Goal: Task Accomplishment & Management: Use online tool/utility

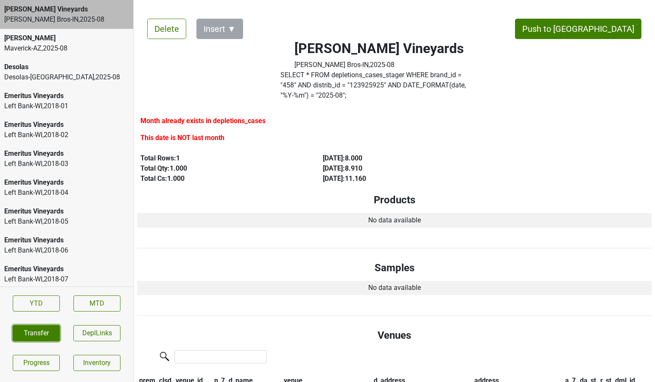
click at [36, 333] on button "Transfer" at bounding box center [36, 333] width 47 height 16
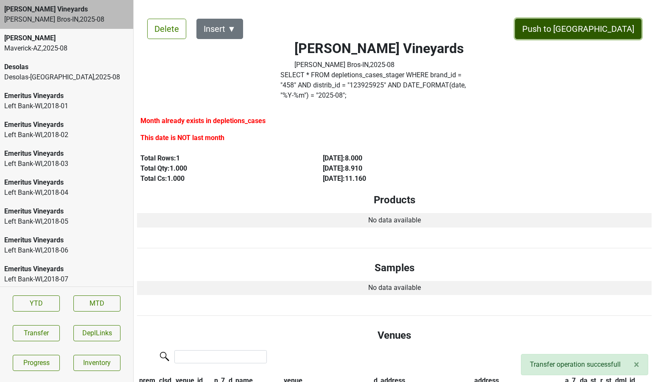
click at [614, 32] on button "Push to [GEOGRAPHIC_DATA]" at bounding box center [578, 29] width 126 height 20
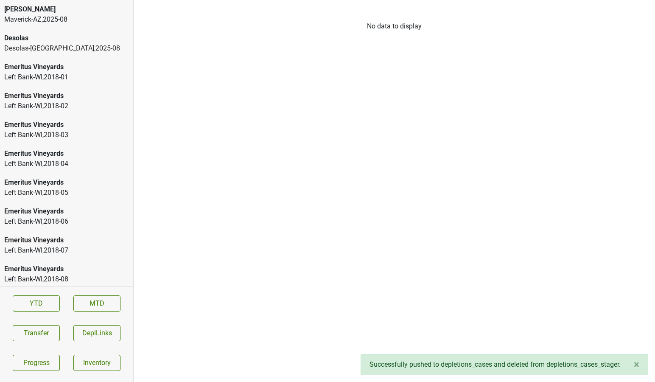
click at [93, 56] on div "Desolas [GEOGRAPHIC_DATA]-[GEOGRAPHIC_DATA] , 2025 - 08" at bounding box center [66, 43] width 133 height 29
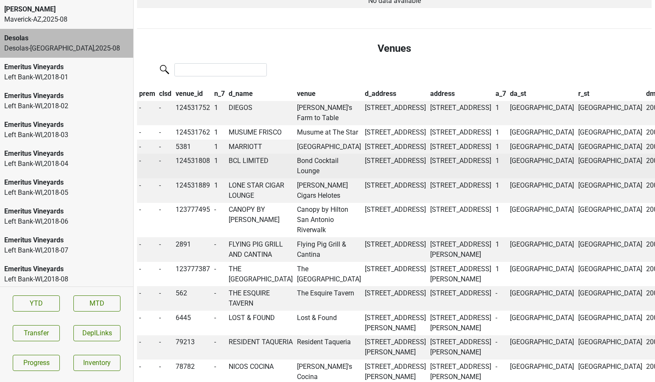
scroll to position [291, 0]
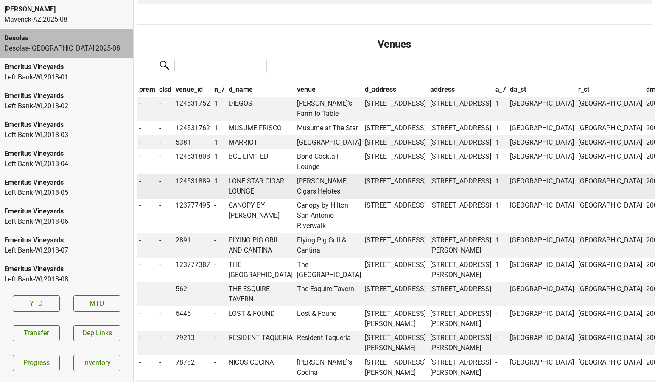
click at [256, 191] on td "LONE STAR CIGAR LOUNGE" at bounding box center [261, 186] width 68 height 25
click at [196, 192] on td "124531889" at bounding box center [193, 186] width 39 height 25
copy td "124531889"
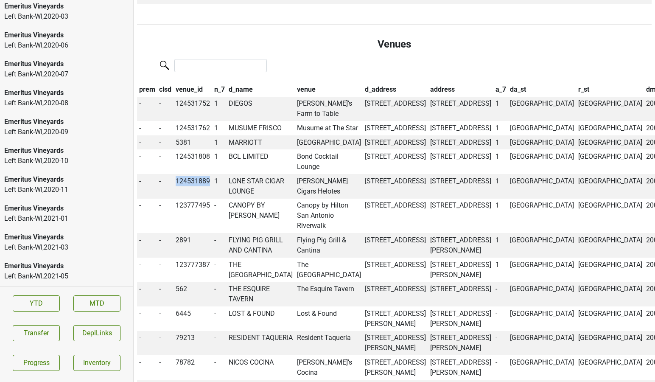
scroll to position [1387, 0]
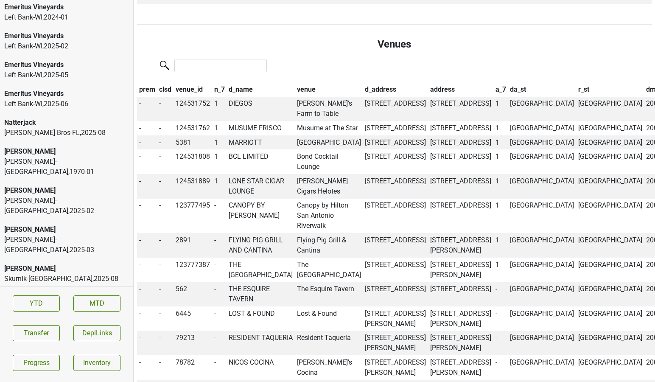
click at [48, 274] on div "Skurnik-NY , 2025 - 08" at bounding box center [66, 279] width 125 height 10
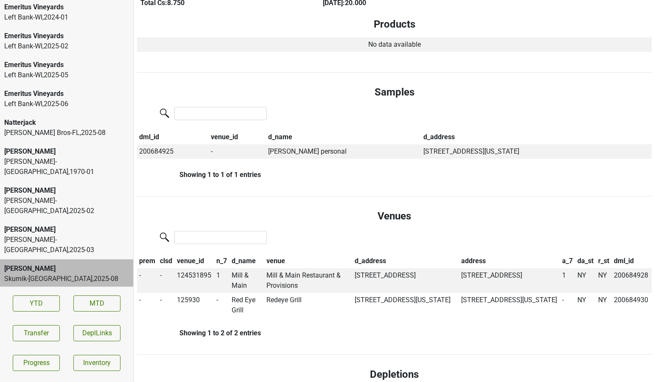
scroll to position [174, 0]
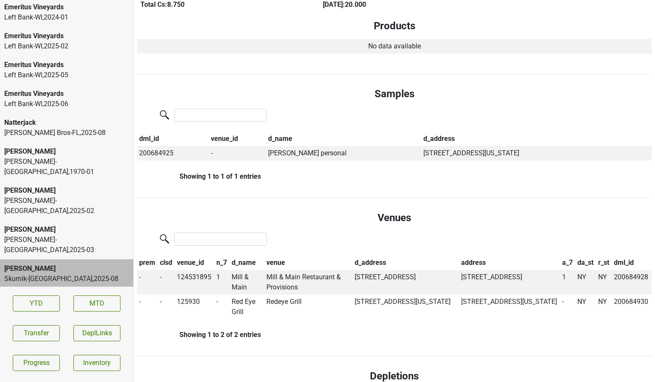
click at [82, 132] on div "Johnson Bros-FL , 2025 - 08" at bounding box center [66, 133] width 125 height 10
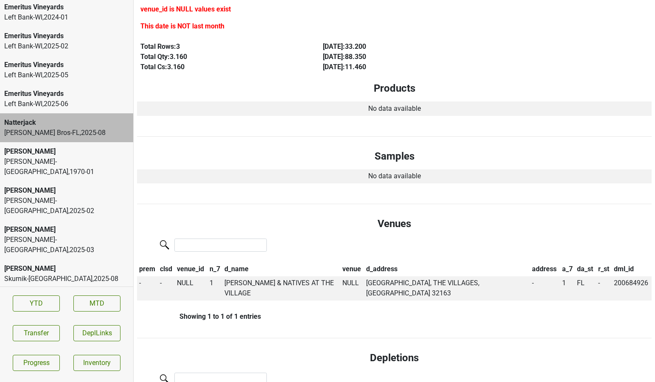
scroll to position [133, 0]
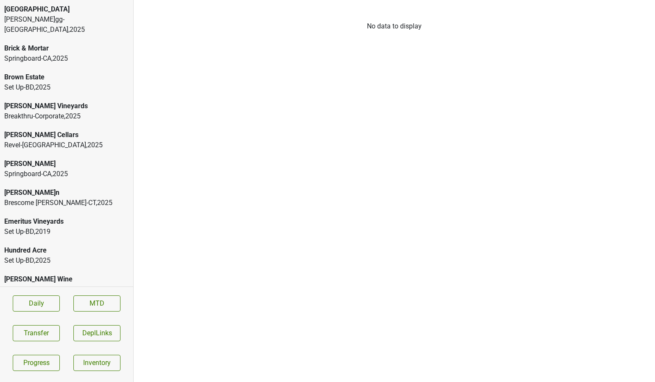
click at [82, 21] on div "[PERSON_NAME]g-[GEOGRAPHIC_DATA] , 2025" at bounding box center [66, 24] width 125 height 20
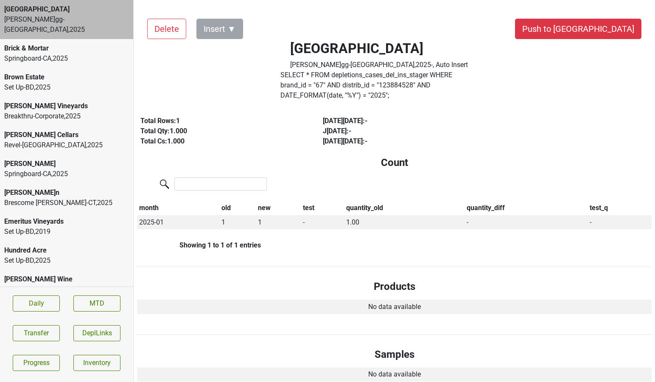
click at [68, 101] on div "[PERSON_NAME] Vineyards" at bounding box center [66, 106] width 125 height 10
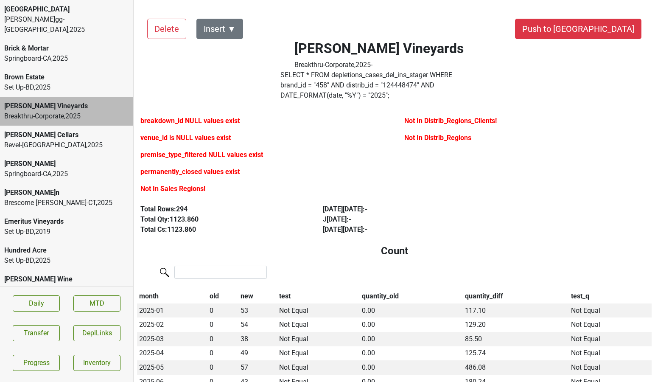
scroll to position [6040, 0]
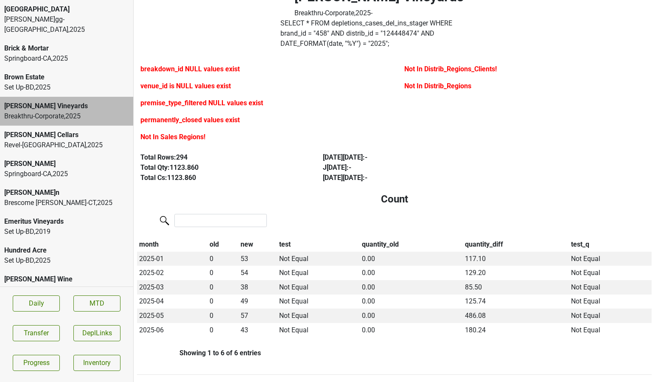
scroll to position [0, 0]
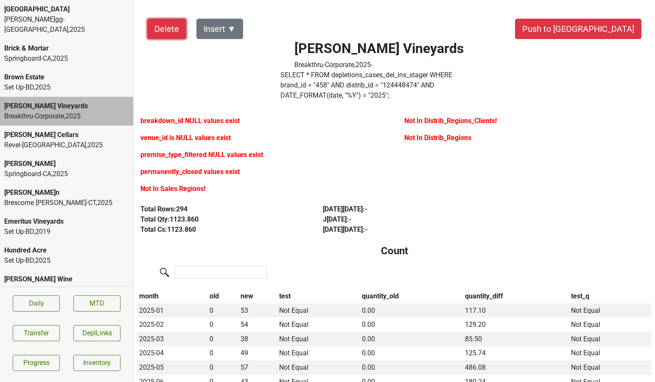
click at [177, 26] on button "Delete" at bounding box center [166, 29] width 39 height 20
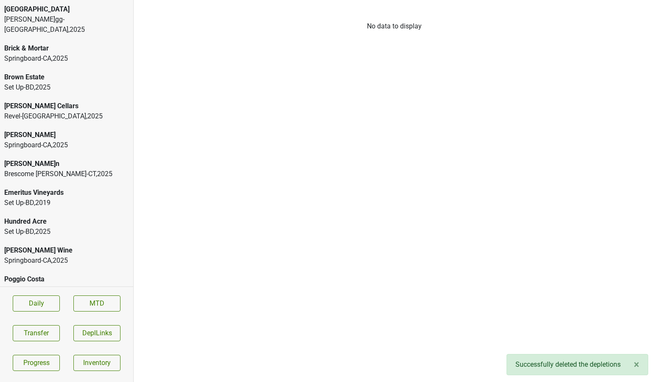
click at [46, 169] on div "Brescome [PERSON_NAME]-CT , 2025" at bounding box center [66, 174] width 125 height 10
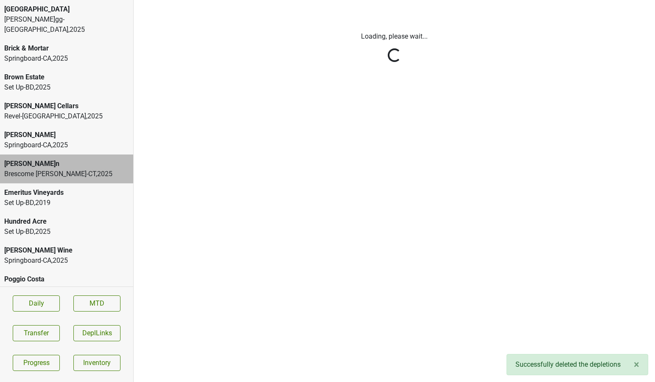
click at [44, 0] on html "[GEOGRAPHIC_DATA] [GEOGRAPHIC_DATA]-[GEOGRAPHIC_DATA] , 2025 Brick & Mortar Spr…" at bounding box center [327, 0] width 655 height 0
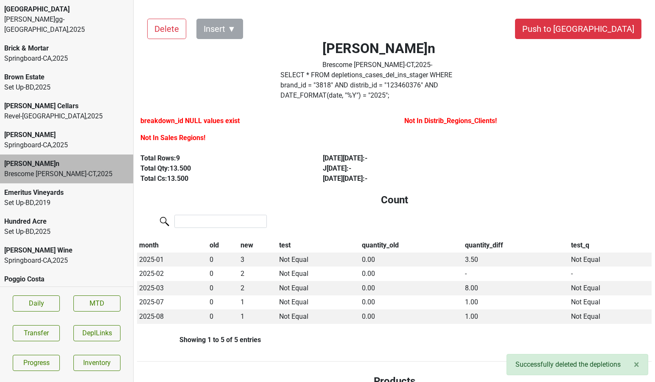
click at [44, 140] on div "Springboard-[GEOGRAPHIC_DATA] , 2025" at bounding box center [66, 145] width 125 height 10
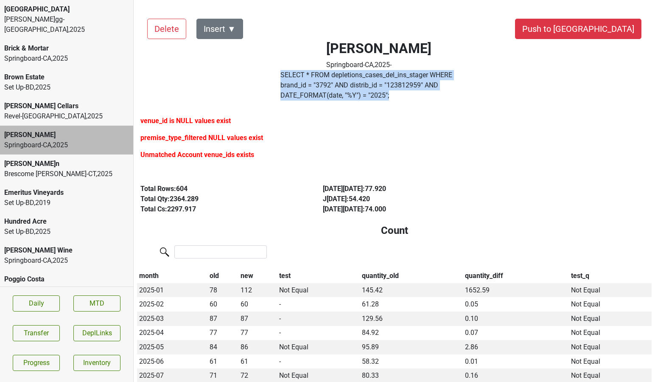
drag, startPoint x: 495, startPoint y: 88, endPoint x: 285, endPoint y: 75, distance: 210.0
click at [285, 75] on div "SELECT * FROM depletions_cases_del_ins_stager WHERE brand_id = " 3792 " AND dis…" at bounding box center [379, 87] width 210 height 34
copy label "SELECT * FROM depletions_cases_del_ins_stager WHERE brand_id = " 3792 " AND dis…"
click at [30, 337] on button "Transfer" at bounding box center [36, 333] width 47 height 16
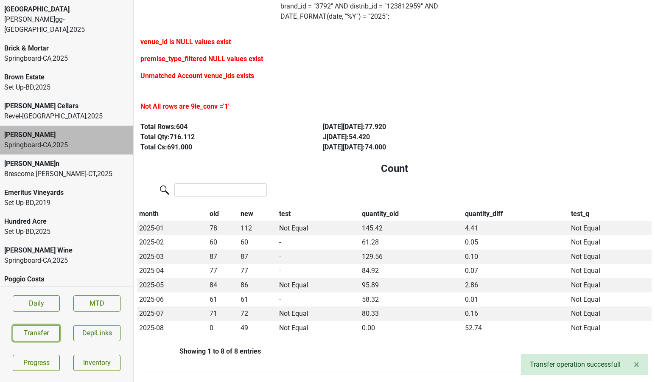
scroll to position [73, 0]
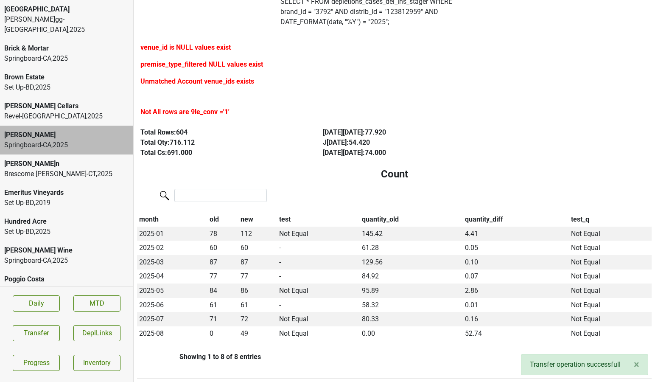
click at [79, 255] on div "Springboard-[GEOGRAPHIC_DATA] , 2025" at bounding box center [66, 260] width 125 height 10
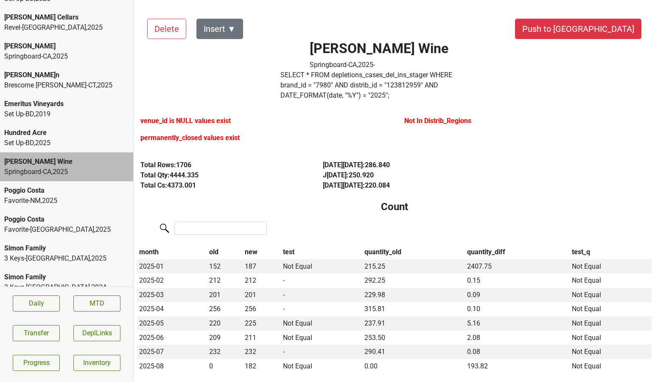
scroll to position [0, 0]
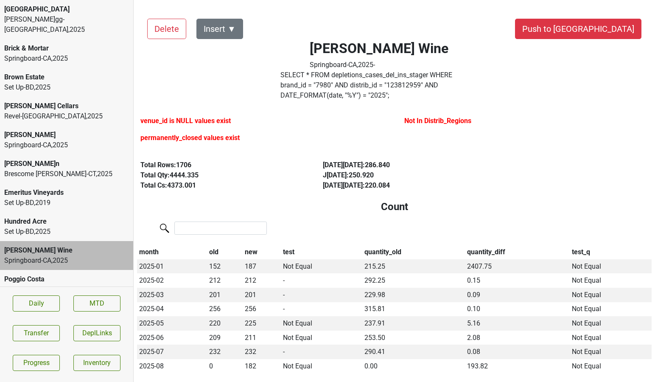
click at [51, 43] on div "Brick & Mortar" at bounding box center [66, 48] width 125 height 10
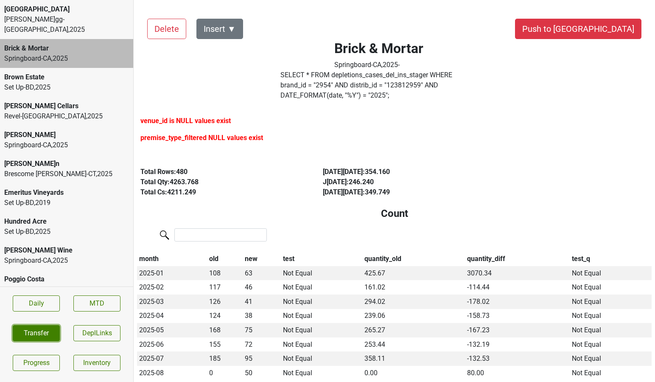
click at [33, 332] on button "Transfer" at bounding box center [36, 333] width 47 height 16
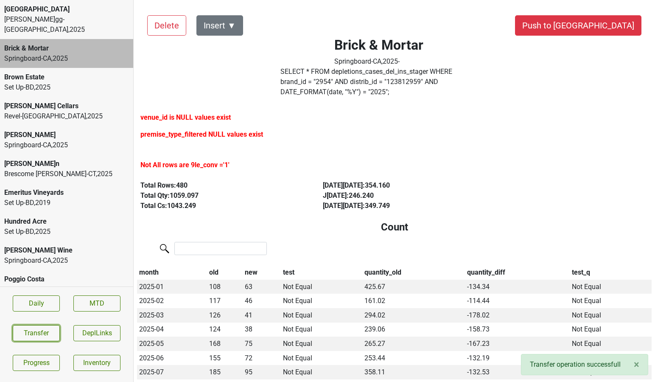
scroll to position [2, 0]
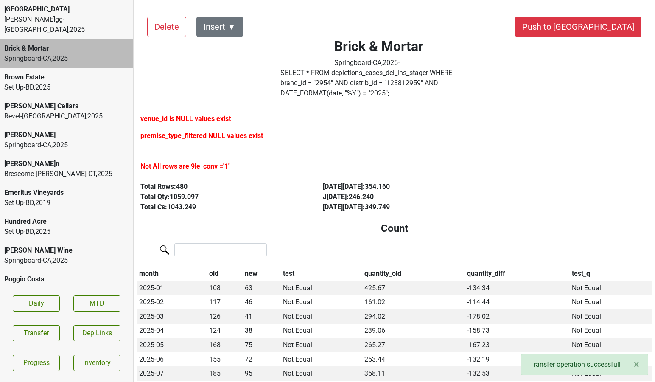
click at [448, 86] on label "SELECT * FROM depletions_cases_del_ins_stager WHERE brand_id = " 2954 " AND dis…" at bounding box center [378, 83] width 197 height 31
click at [325, 80] on label "SELECT * FROM depletions_cases_del_ins_stager WHERE brand_id = " 2954 " AND dis…" at bounding box center [378, 83] width 197 height 31
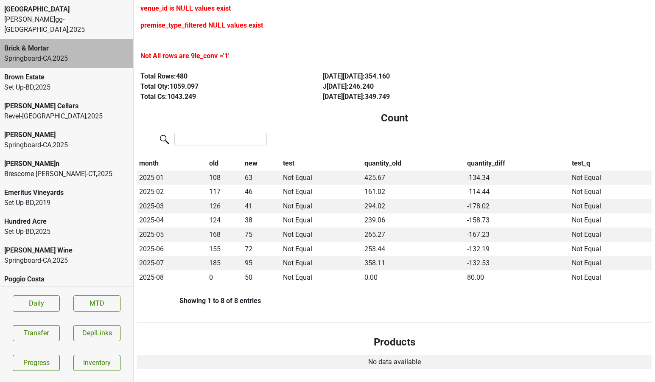
scroll to position [0, 0]
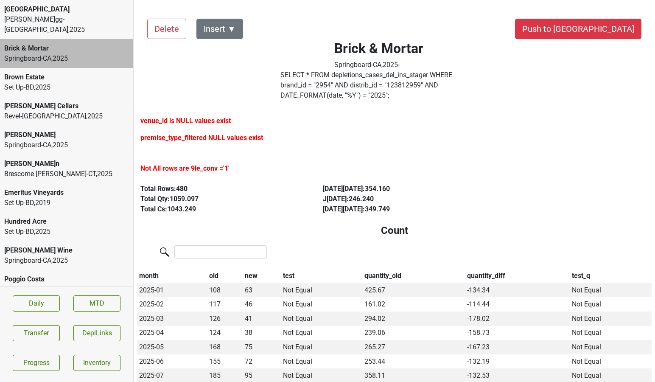
click at [26, 141] on div "[PERSON_NAME] Springboard-[GEOGRAPHIC_DATA] , 2025" at bounding box center [66, 140] width 133 height 29
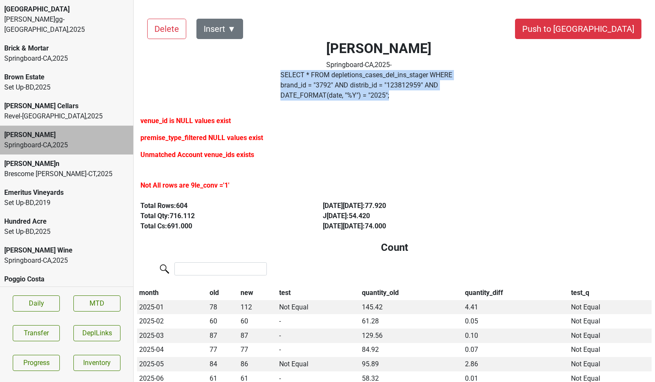
drag, startPoint x: 489, startPoint y: 84, endPoint x: 282, endPoint y: 80, distance: 207.1
click at [282, 80] on div "SELECT * FROM depletions_cases_del_ins_stager WHERE brand_id = " 3792 " AND dis…" at bounding box center [379, 87] width 210 height 34
copy label "SELECT * FROM depletions_cases_del_ins_stager WHERE brand_id = " 3792 " AND dis…"
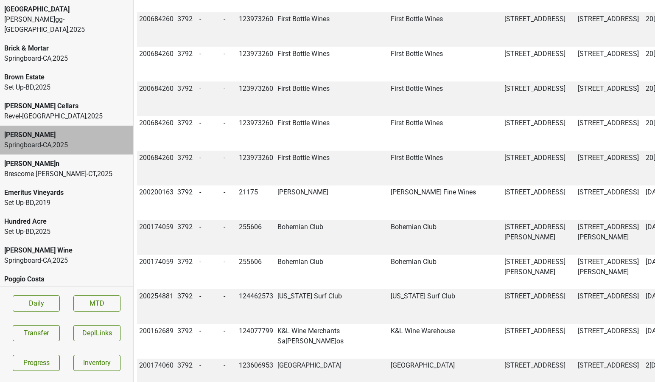
scroll to position [1906, 0]
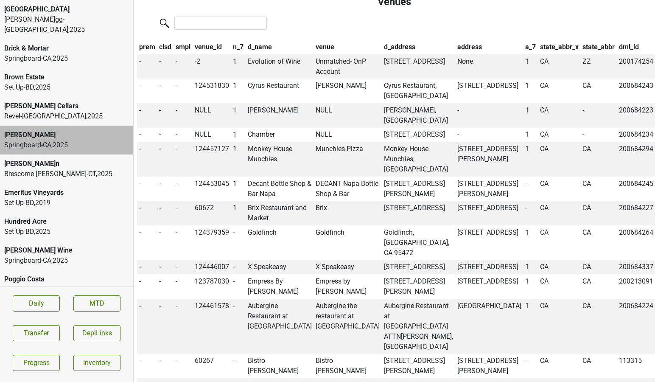
scroll to position [979, 0]
